Goal: Find specific page/section: Find specific page/section

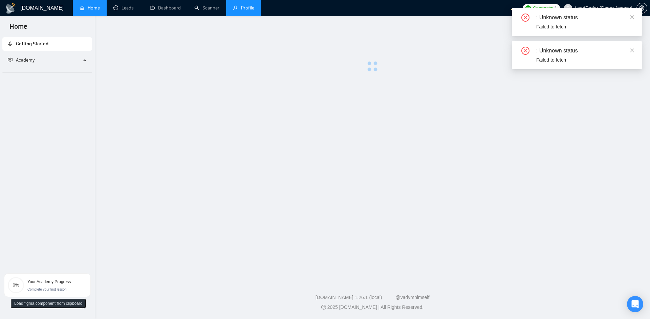
click at [254, 11] on link "Profile" at bounding box center [243, 8] width 21 height 6
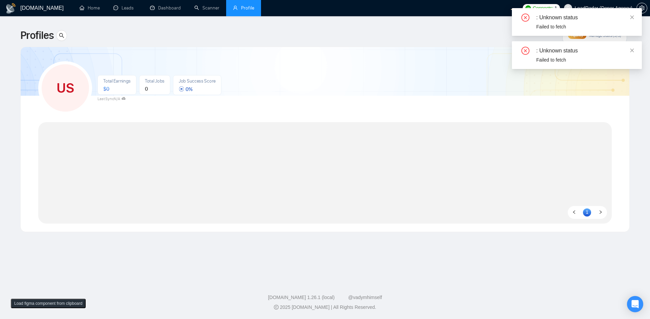
click at [633, 16] on div ": Unknown status Failed to fetch" at bounding box center [577, 22] width 130 height 28
click at [632, 18] on icon "close" at bounding box center [631, 17] width 5 height 5
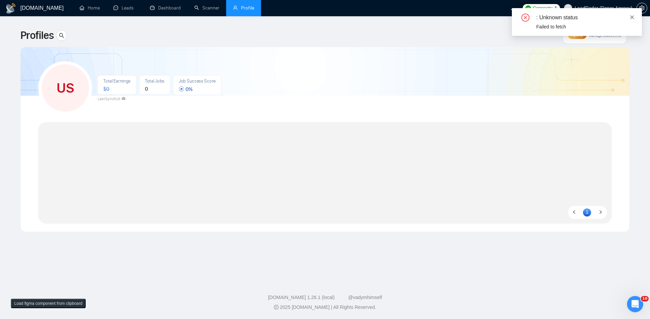
click at [632, 17] on icon "close" at bounding box center [632, 17] width 4 height 4
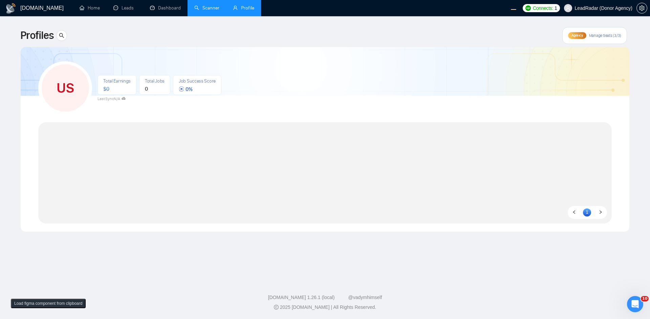
click at [200, 11] on link "Scanner" at bounding box center [206, 8] width 25 height 6
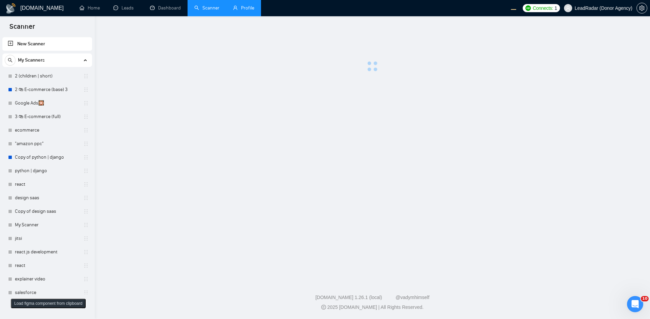
click at [236, 11] on link "Profile" at bounding box center [243, 8] width 21 height 6
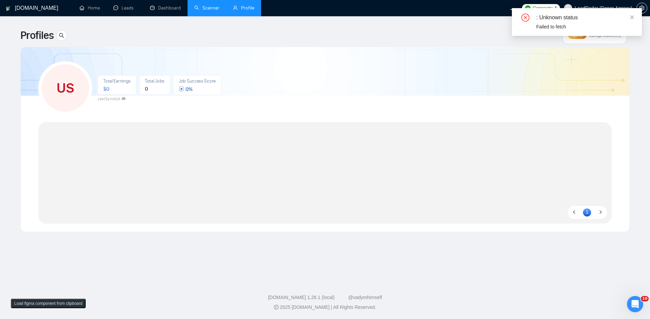
click at [629, 18] on div ": Unknown status" at bounding box center [584, 18] width 97 height 8
click at [631, 18] on icon "close" at bounding box center [631, 17] width 5 height 5
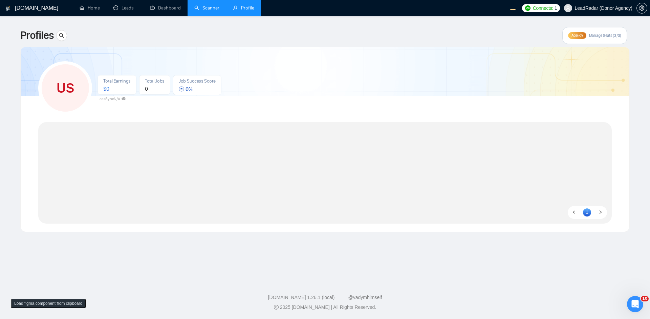
click at [618, 8] on span "LeadRadar (Donor Agency)" at bounding box center [604, 8] width 58 height 0
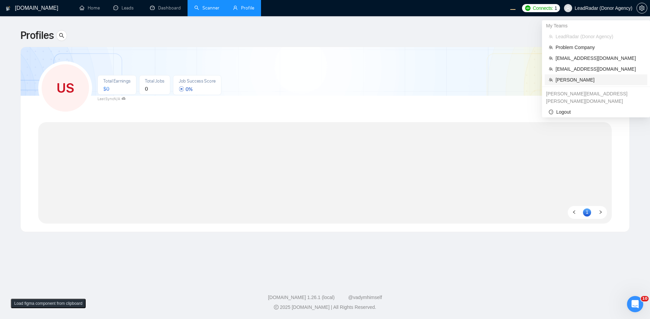
click at [584, 80] on span "Robert O'Kruk" at bounding box center [599, 79] width 88 height 7
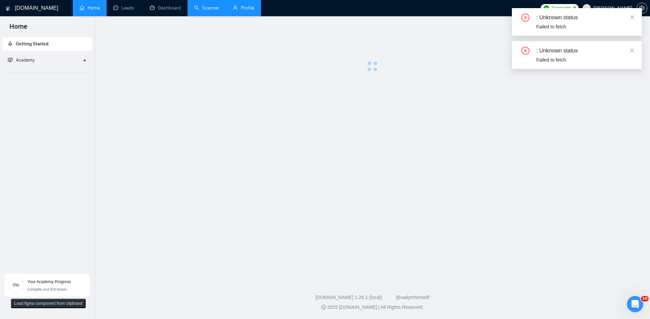
click at [252, 11] on link "Profile" at bounding box center [243, 8] width 21 height 6
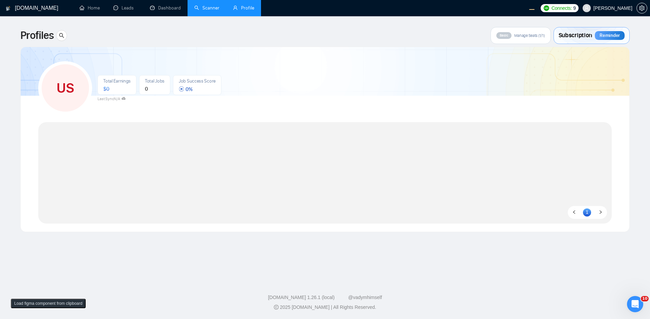
click at [312, 160] on div "1" at bounding box center [324, 173] width 573 height 102
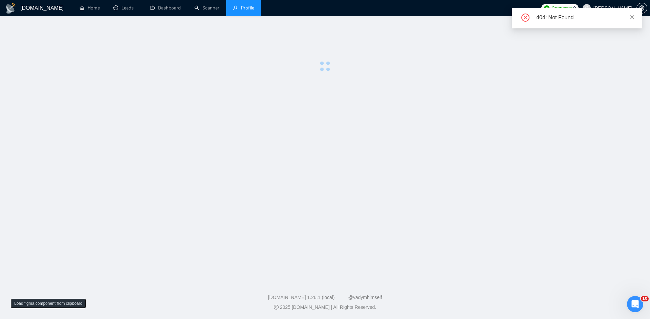
click at [632, 19] on icon "close" at bounding box center [631, 17] width 5 height 5
click at [634, 15] on icon "close" at bounding box center [631, 17] width 5 height 5
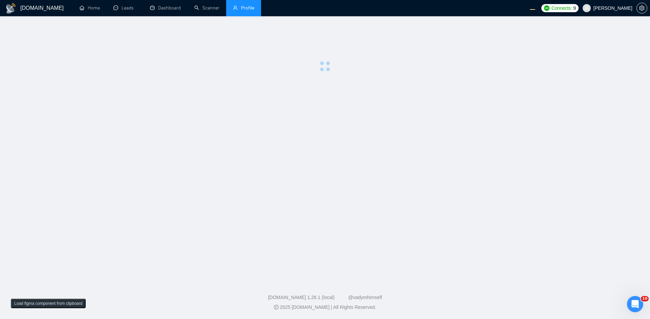
click at [219, 104] on main at bounding box center [325, 147] width 628 height 240
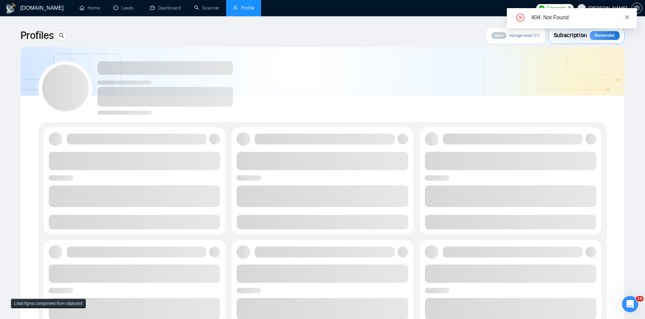
click at [627, 17] on icon "close" at bounding box center [626, 17] width 5 height 5
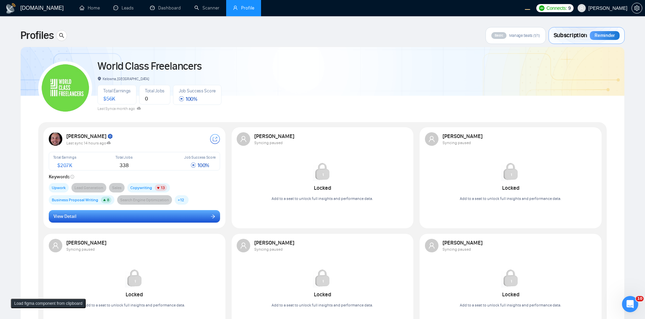
click at [117, 219] on button "View Detail" at bounding box center [135, 216] width 172 height 13
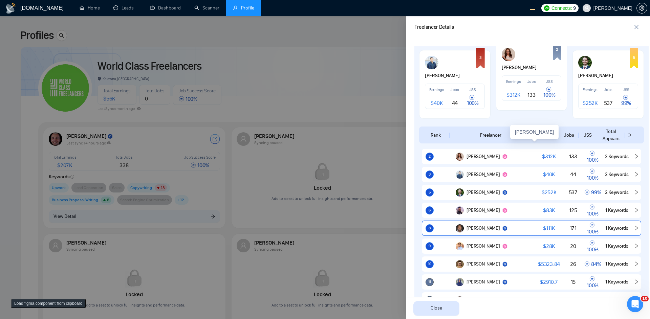
scroll to position [325, 0]
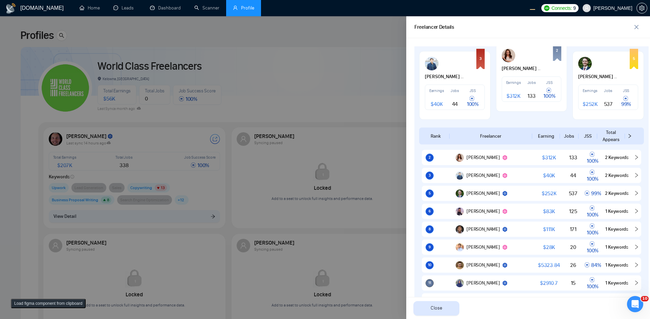
click at [323, 86] on div at bounding box center [325, 167] width 650 height 303
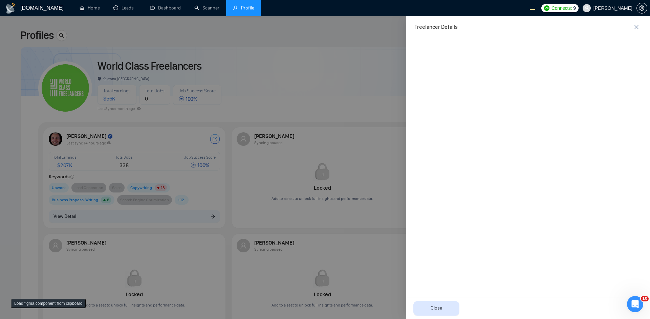
scroll to position [0, 0]
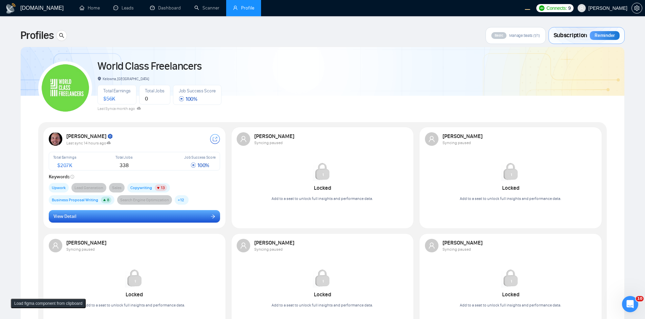
click at [176, 213] on button "View Detail" at bounding box center [135, 216] width 172 height 13
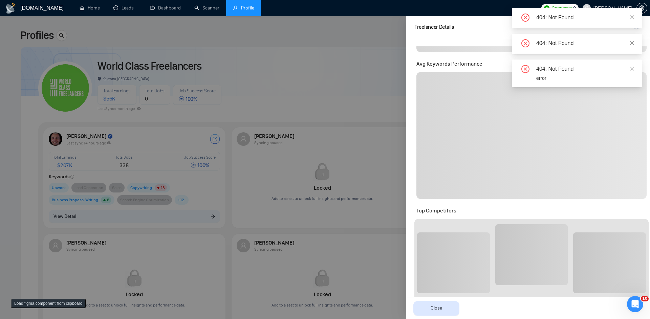
scroll to position [244, 0]
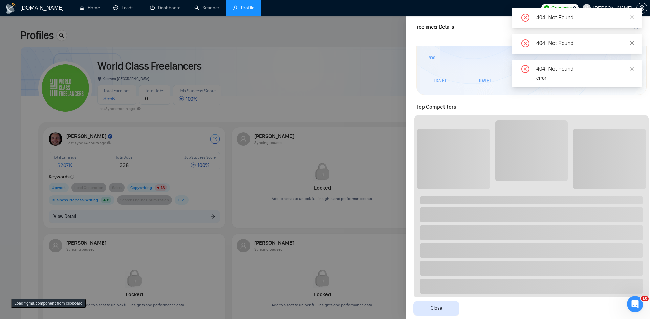
click at [634, 68] on icon "close" at bounding box center [631, 68] width 5 height 5
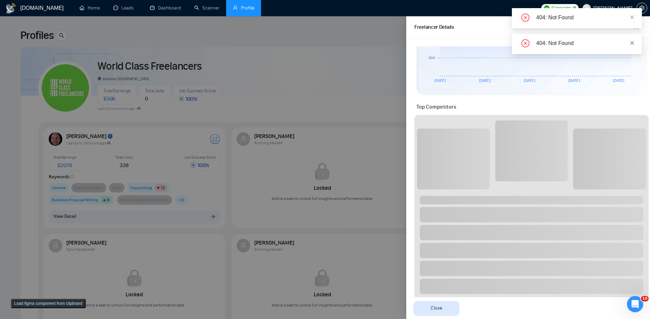
click at [630, 41] on icon "close" at bounding box center [631, 43] width 5 height 5
click at [635, 21] on div "404: Not Found" at bounding box center [577, 18] width 130 height 20
click at [632, 18] on icon "close" at bounding box center [631, 17] width 5 height 5
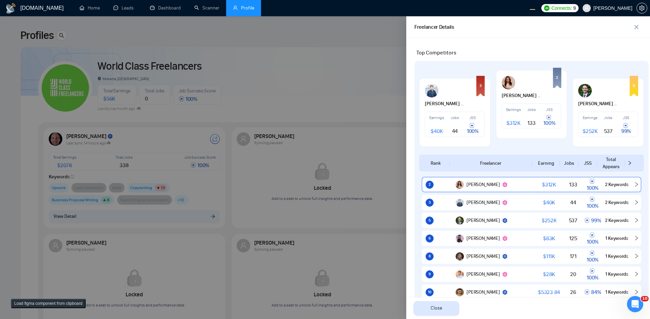
scroll to position [284, 0]
